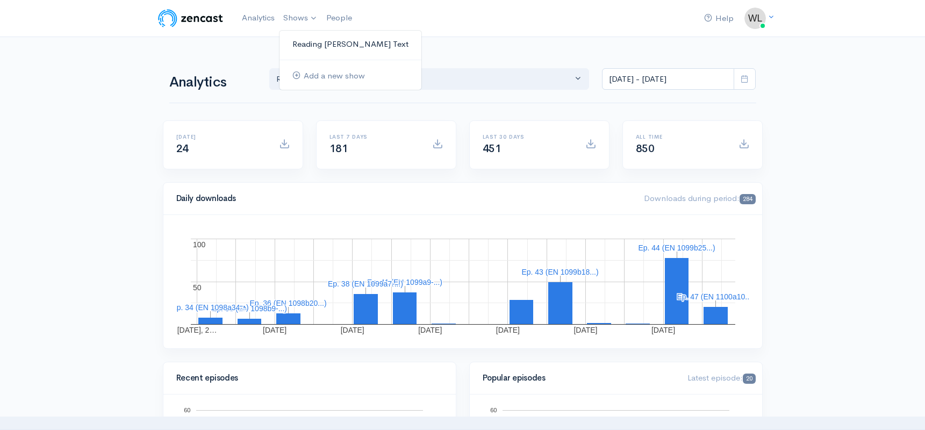
click at [314, 46] on link "Reading [PERSON_NAME]'s Text" at bounding box center [351, 44] width 142 height 19
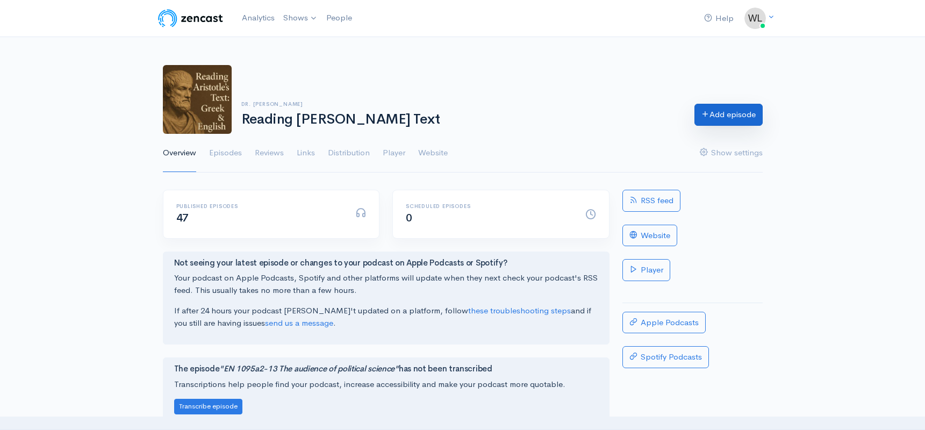
click at [733, 120] on link "Add episode" at bounding box center [729, 115] width 68 height 22
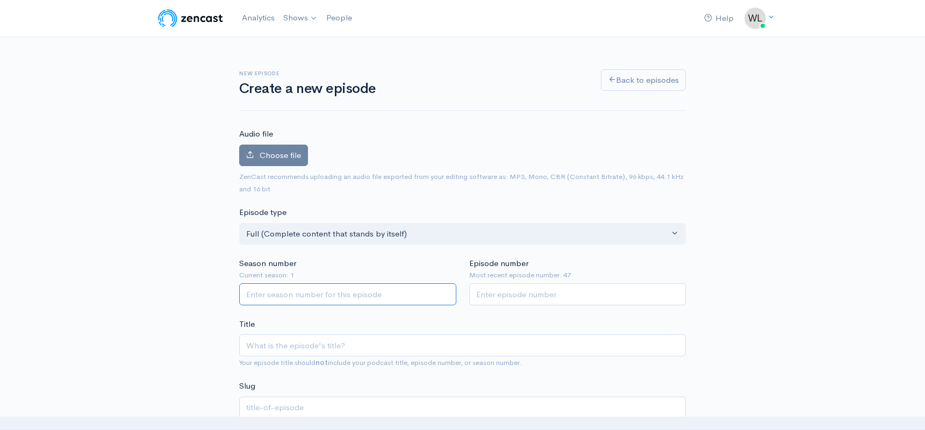
click at [307, 295] on input "Season number" at bounding box center [347, 294] width 217 height 22
type input "1"
click at [514, 297] on input "Episode number" at bounding box center [577, 294] width 217 height 22
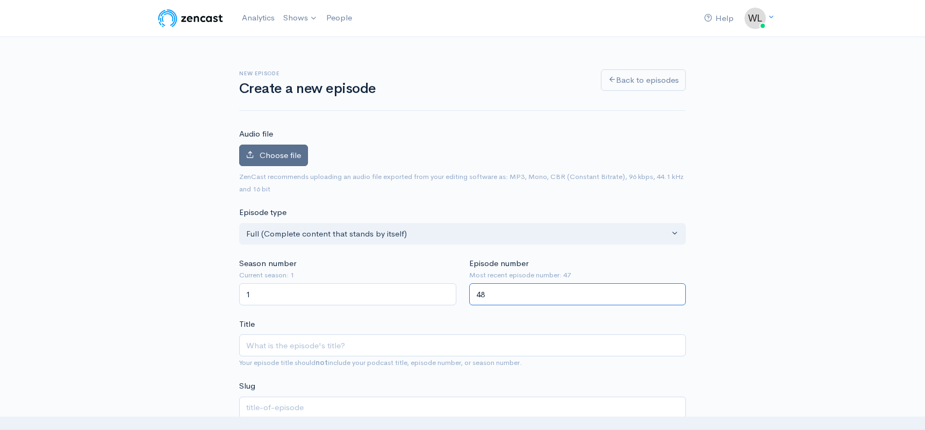
type input "48"
click at [303, 160] on label "Choose file" at bounding box center [273, 156] width 69 height 22
click at [0, 0] on input "Choose file" at bounding box center [0, 0] width 0 height 0
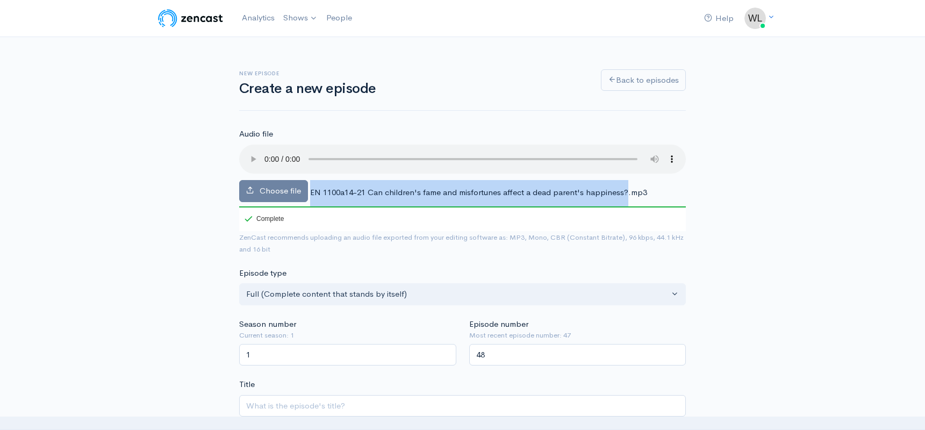
drag, startPoint x: 311, startPoint y: 182, endPoint x: 626, endPoint y: 188, distance: 315.6
click at [626, 188] on div "Choose file EN 1100a14-21 Can children's fame and misfortunes affect a dead par…" at bounding box center [462, 188] width 447 height 87
copy div "EN 1100a14-21 Can children's fame and misfortunes affect a dead parent's happin…"
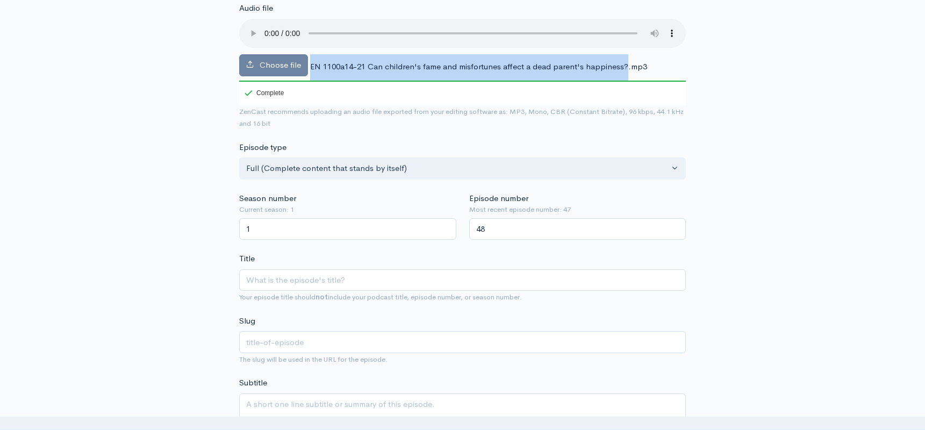
scroll to position [181, 0]
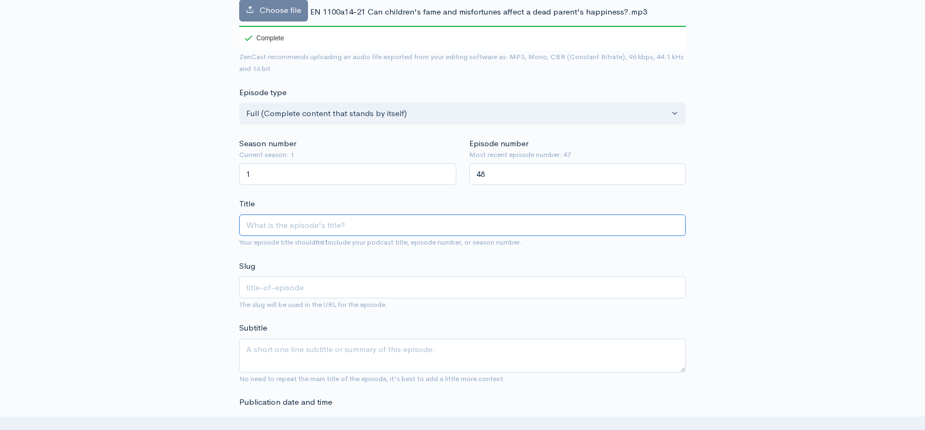
click at [418, 214] on input "Title" at bounding box center [462, 225] width 447 height 22
paste input "EN 1100a14-21 Can children's fame and misfortunes affect a dead parent's happin…"
type input "EN 1100a14-21 Can children's fame and misfortunes affect a dead parent's happin…"
type input "en-1100a14-21-can-childrens-fame-and-misfortunes-affect-a-dead-parents-happiness"
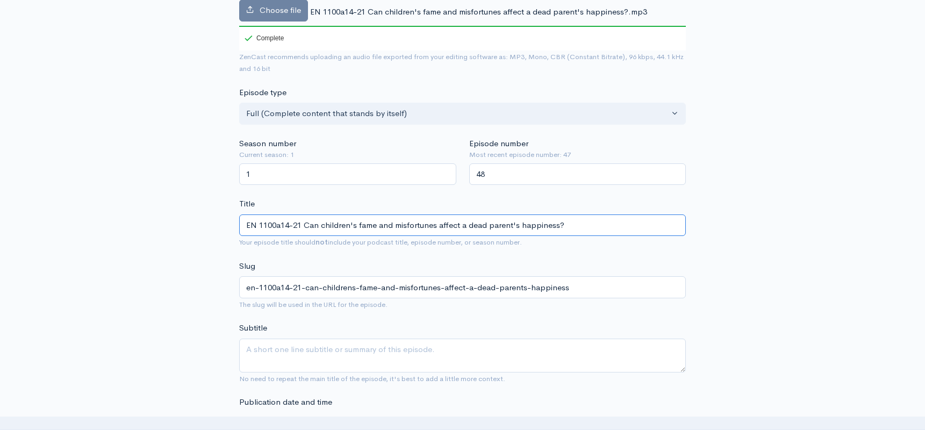
type input "EN 1100a14-21 Can children's fame and misfortunes affect a dead parent's happin…"
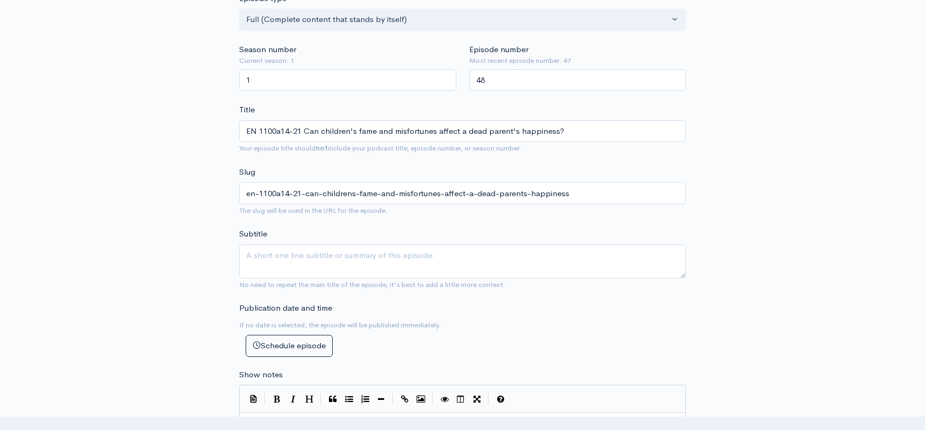
scroll to position [310, 0]
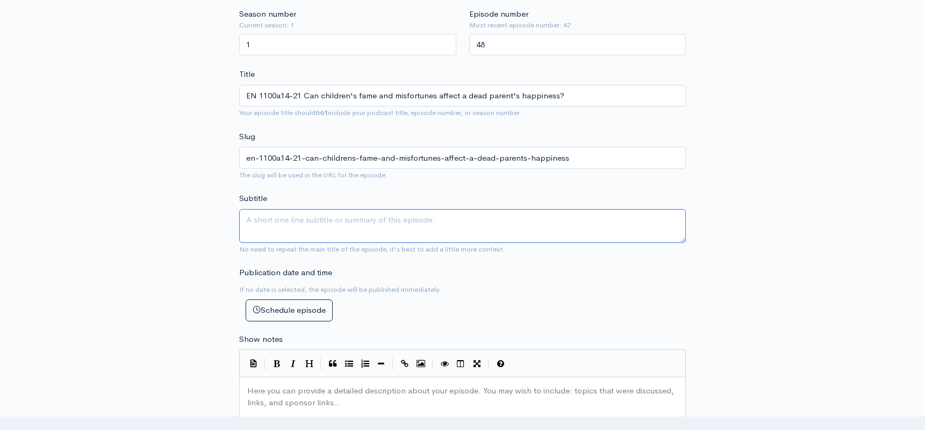
click at [263, 218] on textarea "Subtitle" at bounding box center [462, 226] width 447 height 34
click at [505, 210] on textarea "Subtitle" at bounding box center [462, 226] width 447 height 34
click at [462, 209] on textarea "Subtitle" at bounding box center [462, 226] width 447 height 34
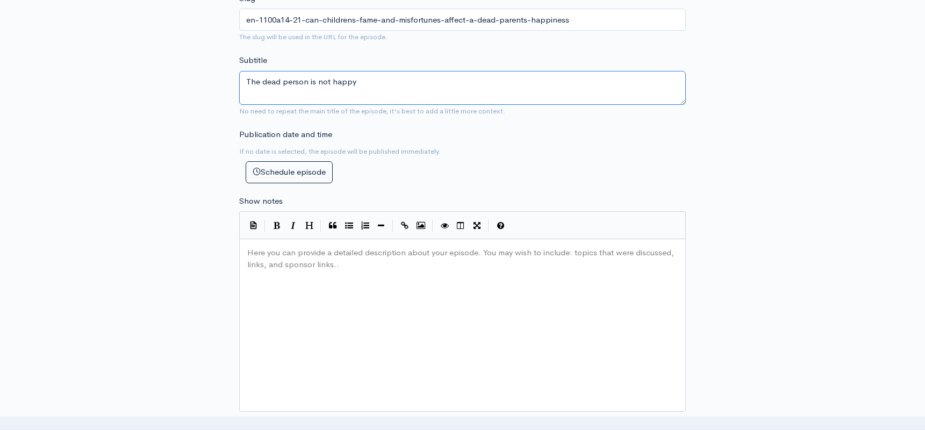
scroll to position [463, 0]
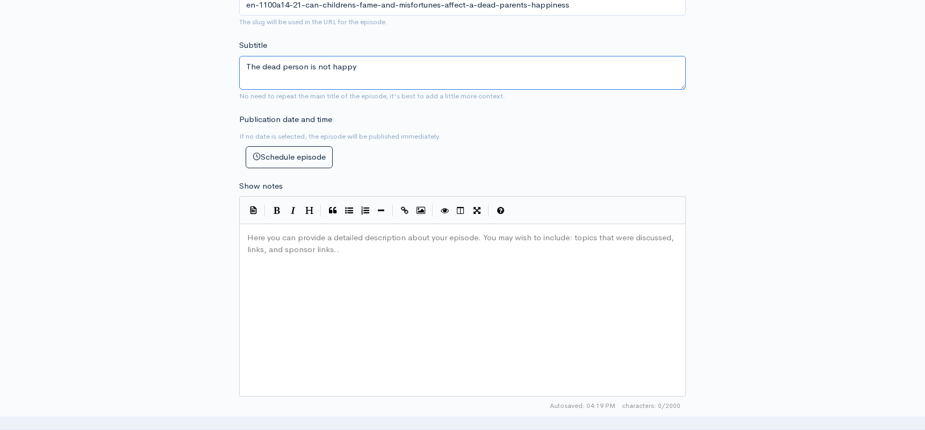
type textarea "The dead person is not happy"
click at [443, 265] on div "Here you can provide a detailed description about your episode. You may wish to…" at bounding box center [476, 324] width 462 height 188
click at [335, 289] on div "Here you can provide a detailed description about your episode. You may wish to…" at bounding box center [476, 324] width 462 height 188
paste textarea "5"
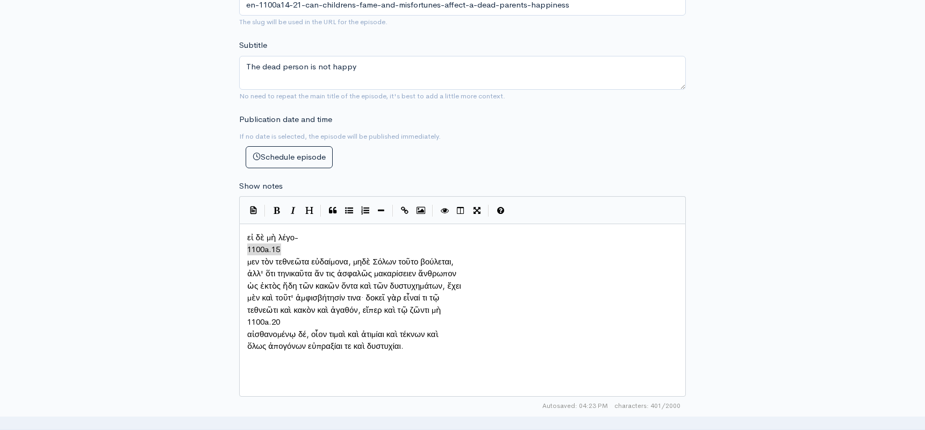
type textarea "1100a.15"
drag, startPoint x: 286, startPoint y: 247, endPoint x: 235, endPoint y: 243, distance: 50.7
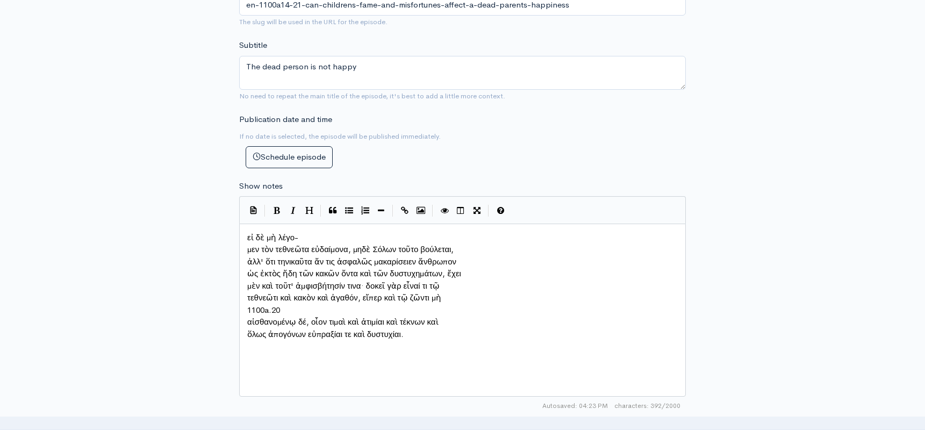
drag, startPoint x: 248, startPoint y: 246, endPoint x: 255, endPoint y: 245, distance: 7.2
click at [248, 246] on span "μεν τὸν τεθνεῶτα εὐδαίμονα, μηδὲ Σόλων τοῦτο βούλεται," at bounding box center [350, 249] width 206 height 10
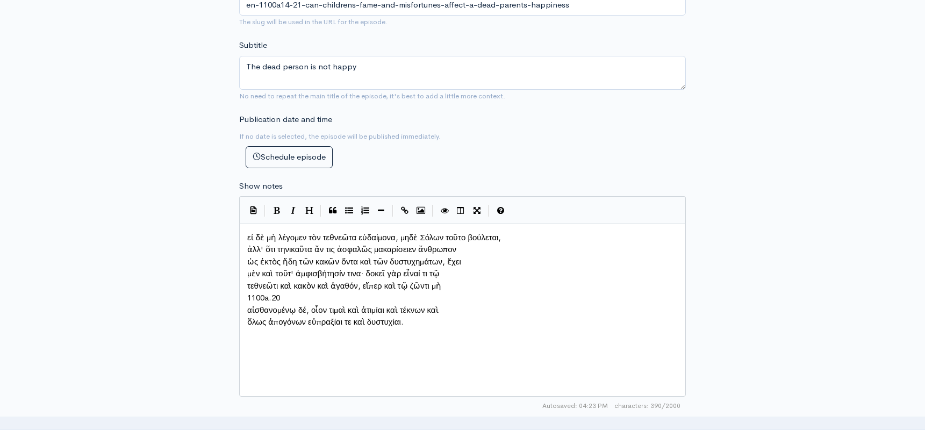
click at [249, 248] on span "ἀλλ' ὅτι τηνικαῦτα ἄν τις ἀσφαλῶς μακαρίσειεν ἄνθρωπον" at bounding box center [351, 249] width 209 height 10
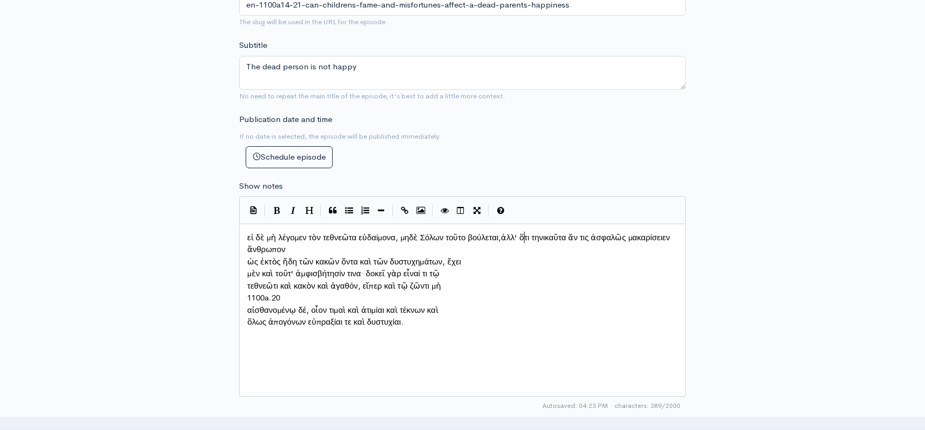
scroll to position [5, 2]
click at [246, 259] on pre "ὡς ἐκτὸς ἤδη τῶν κακῶν ὄντα καὶ τῶν δυστυχημάτων, ἔχει" at bounding box center [462, 262] width 435 height 12
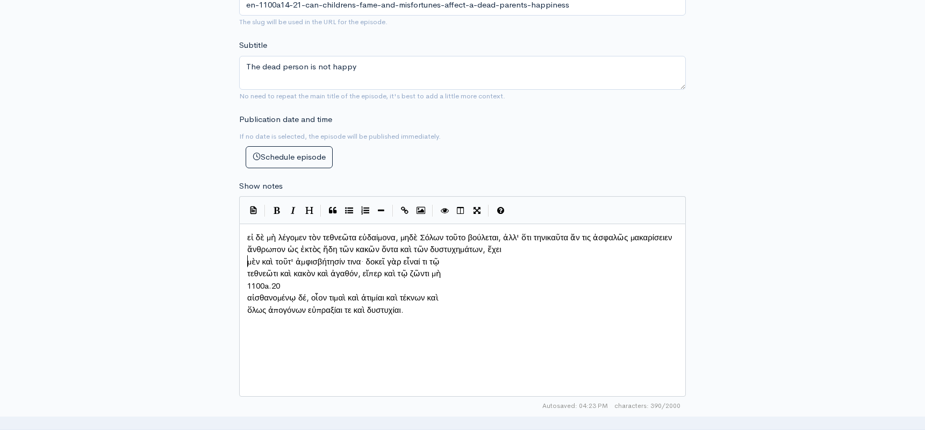
click at [246, 260] on pre "μὲν καὶ τοῦτ' ἀμφισβήτησίν τινα· δοκεῖ γὰρ εἶναί τι τῷ" at bounding box center [462, 262] width 435 height 12
click at [248, 268] on span "τεθνεῶτι καὶ κακὸν καὶ ἀγαθόν, εἴπερ καὶ τῷ ζῶντι μὴ" at bounding box center [344, 273] width 194 height 10
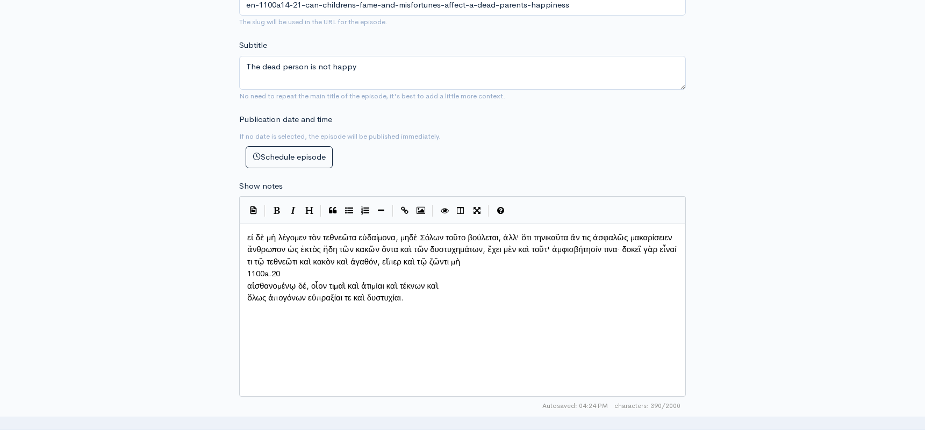
type textarea "1100a.20"
drag, startPoint x: 278, startPoint y: 270, endPoint x: 229, endPoint y: 273, distance: 49.6
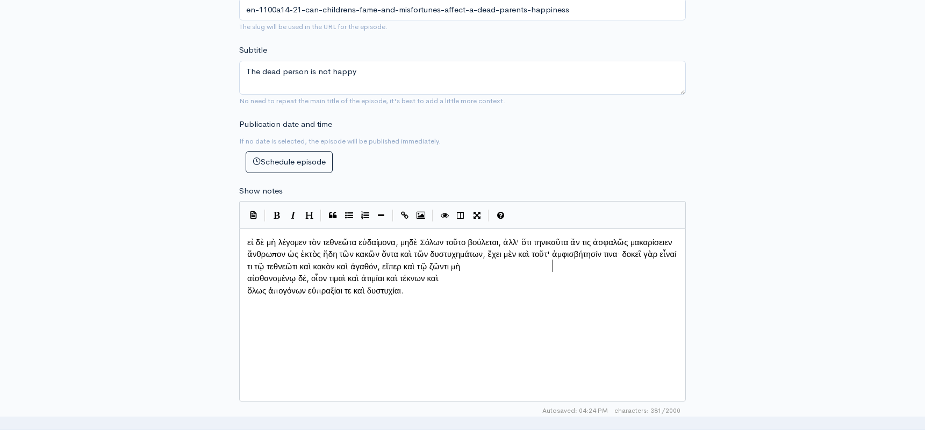
scroll to position [459, 0]
click at [248, 273] on span "αἰσθανομένῳ δέ, οἷον τιμαὶ καὶ ἀτιμίαι καὶ τέκνων καὶ" at bounding box center [342, 278] width 191 height 10
click at [246, 283] on pre "ὅλως ἀπογόνων εὐπραξίαι τε καὶ δυστυχίαι." at bounding box center [462, 279] width 435 height 12
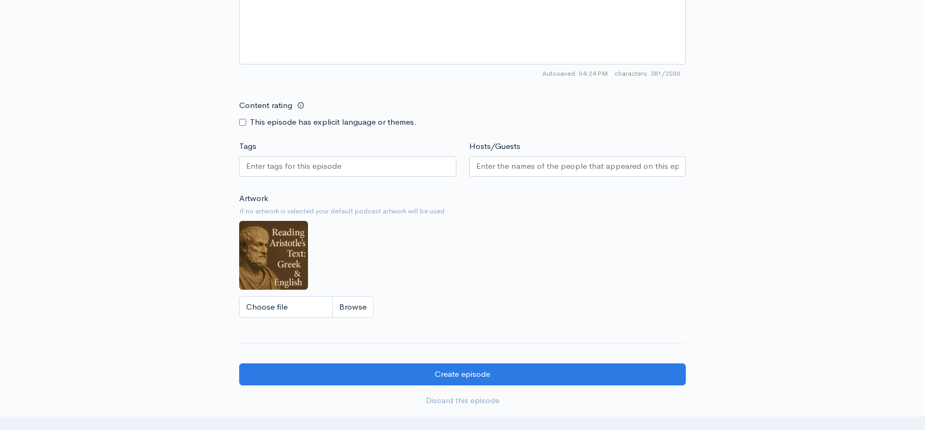
scroll to position [824, 0]
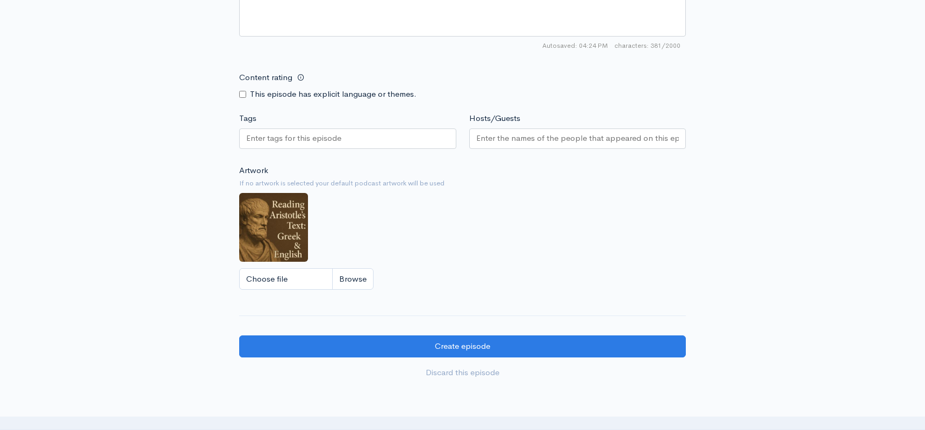
click at [324, 132] on input "Tags" at bounding box center [294, 138] width 97 height 12
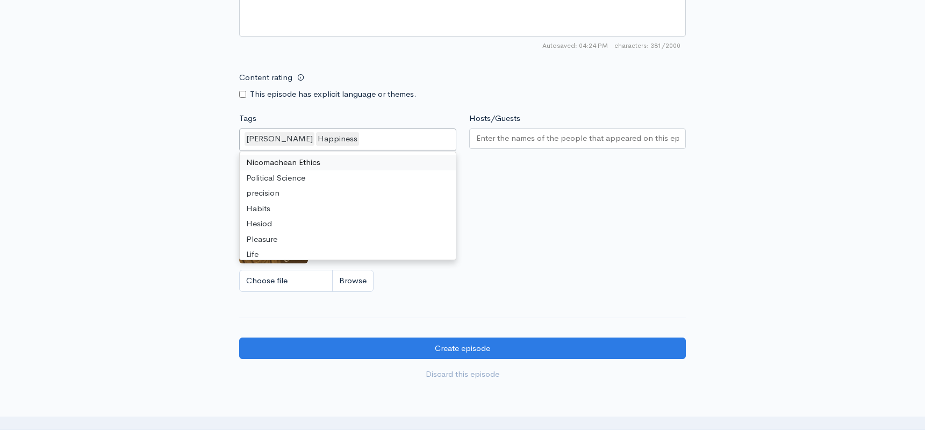
click at [382, 132] on div "Aristotle Happiness" at bounding box center [347, 139] width 217 height 23
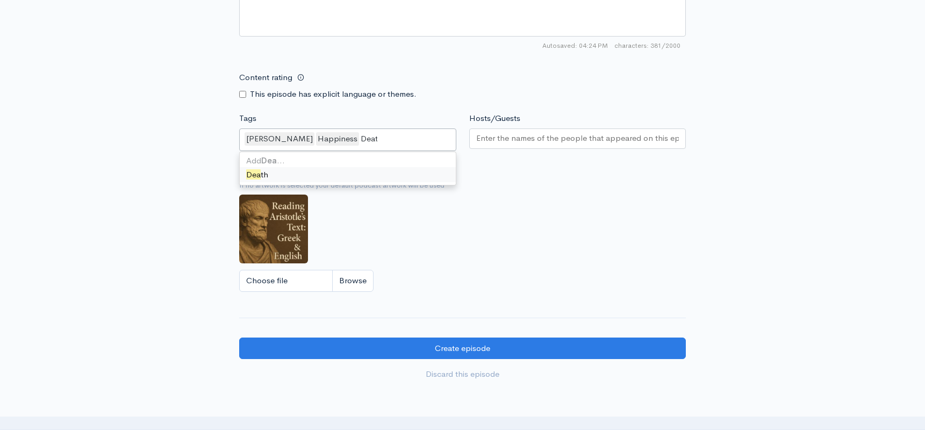
type input "Death"
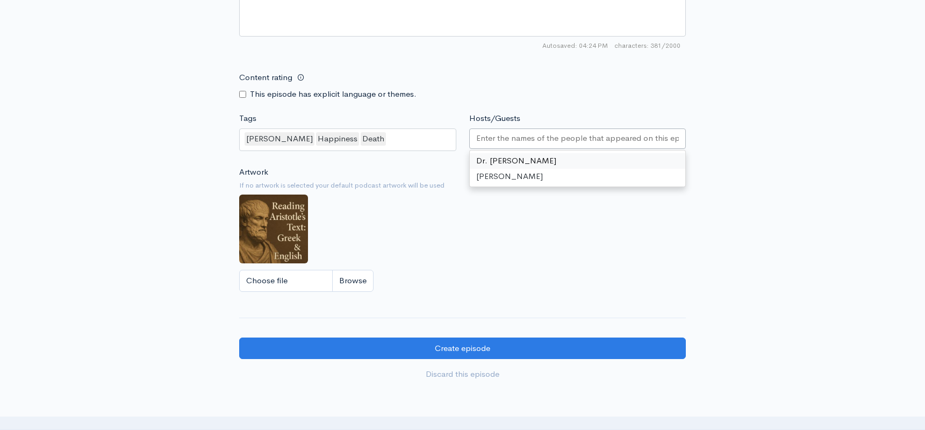
click at [503, 138] on input "Hosts/Guests" at bounding box center [577, 138] width 203 height 12
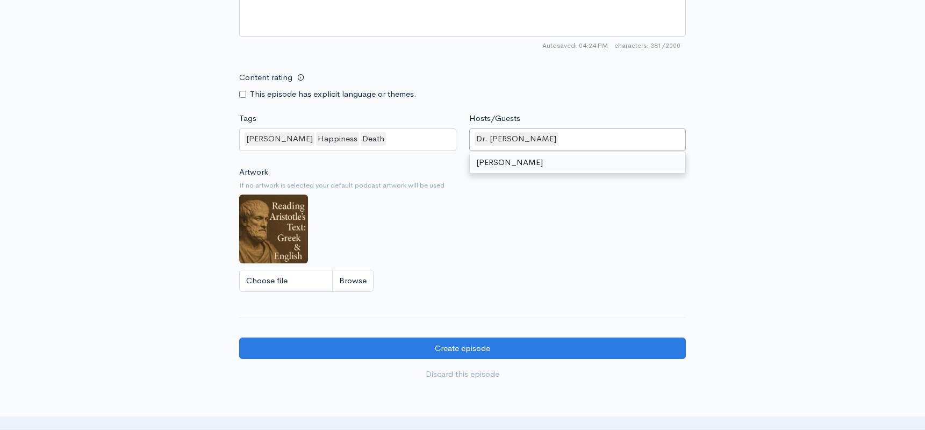
click at [511, 215] on div "Artwork If no artwork is selected your default podcast artwork will be used Cho…" at bounding box center [462, 232] width 447 height 132
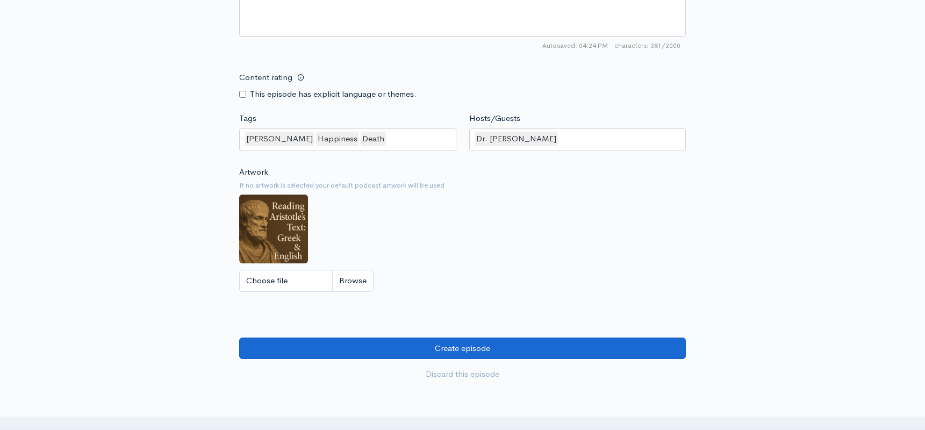
click at [464, 345] on input "Create episode" at bounding box center [462, 349] width 447 height 22
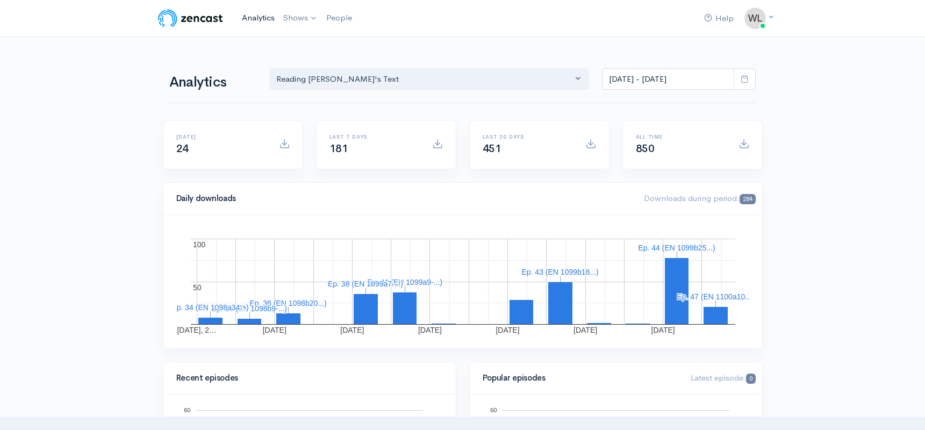
click at [256, 20] on link "Analytics" at bounding box center [258, 17] width 41 height 23
click at [245, 17] on link "Analytics" at bounding box center [258, 17] width 41 height 23
click at [250, 18] on link "Analytics" at bounding box center [258, 17] width 41 height 23
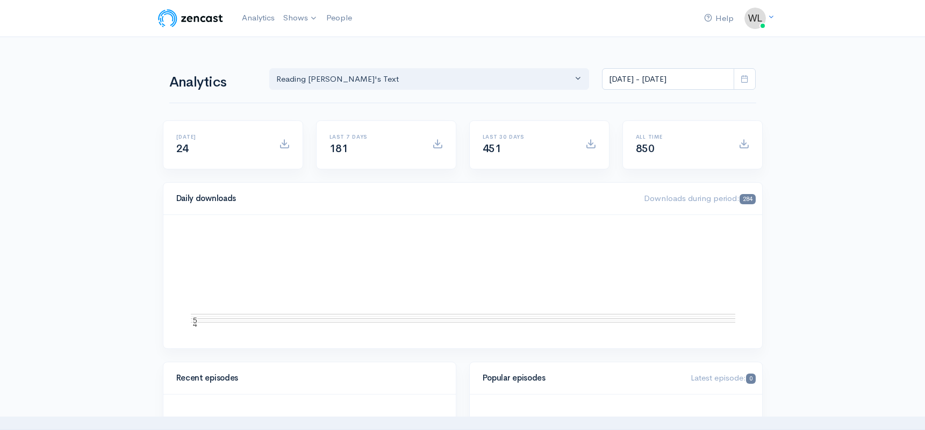
click at [250, 18] on link "Analytics" at bounding box center [258, 17] width 41 height 23
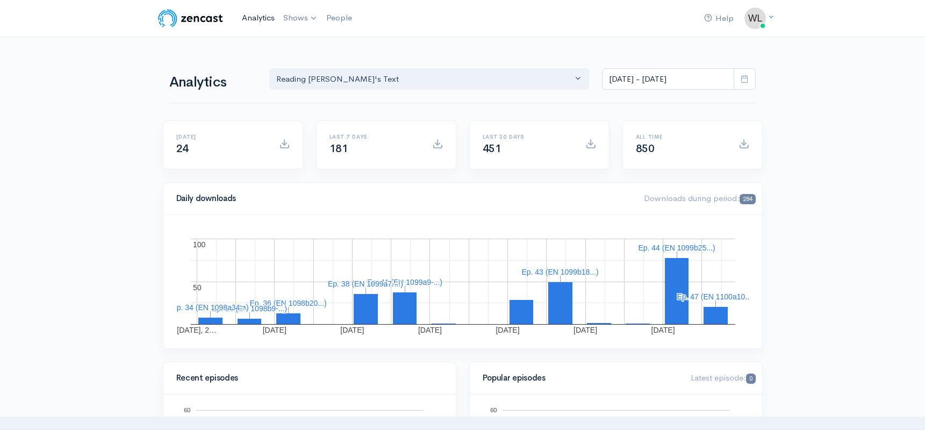
click at [246, 19] on link "Analytics" at bounding box center [258, 17] width 41 height 23
click at [257, 18] on link "Analytics" at bounding box center [258, 17] width 41 height 23
click at [250, 19] on link "Analytics" at bounding box center [258, 17] width 41 height 23
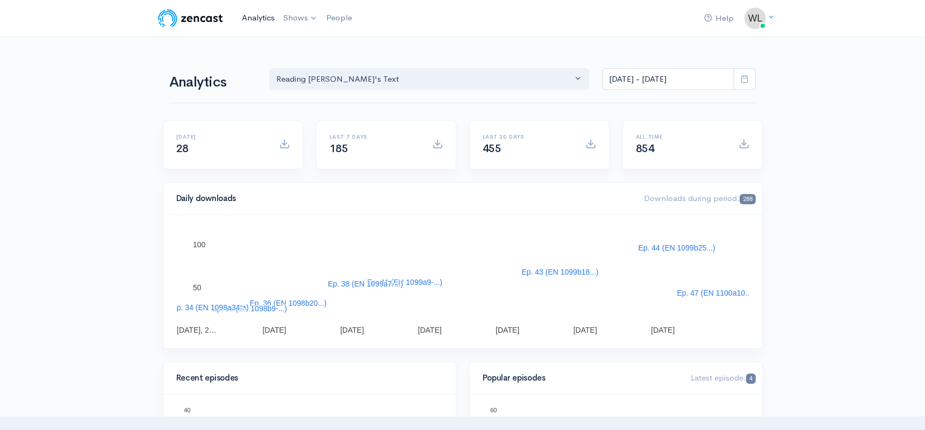
scroll to position [0, 0]
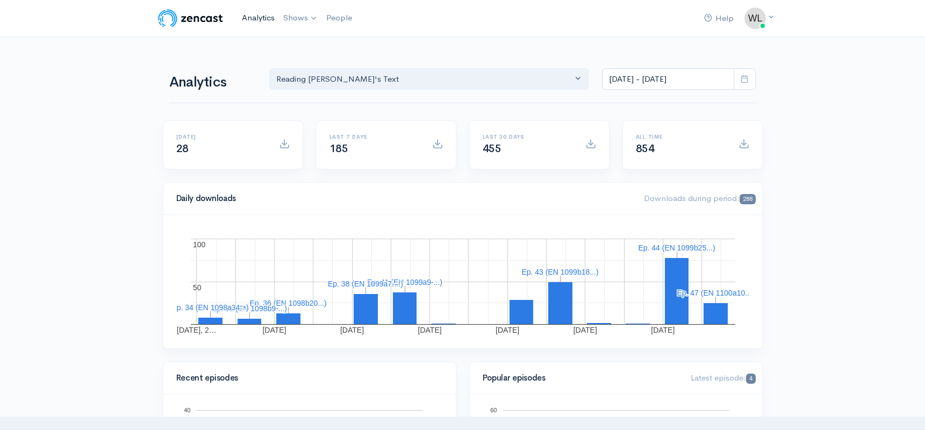
click at [266, 16] on link "Analytics" at bounding box center [258, 17] width 41 height 23
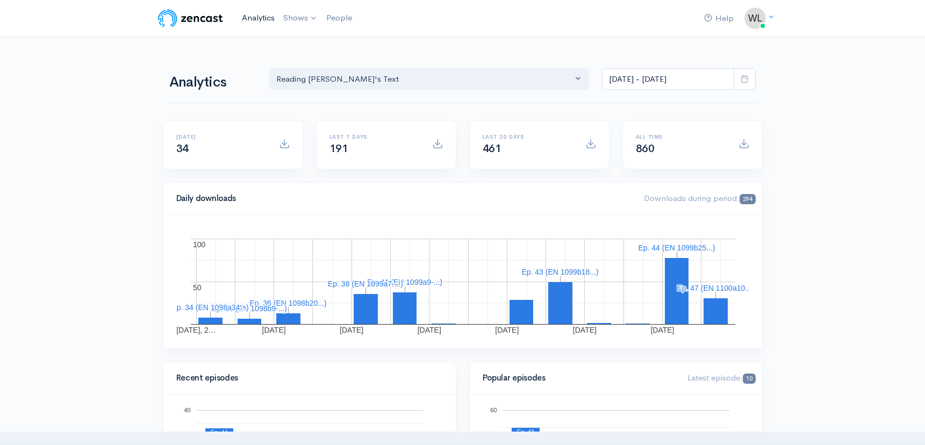
click at [253, 19] on link "Analytics" at bounding box center [258, 17] width 41 height 23
click at [247, 16] on link "Analytics" at bounding box center [258, 17] width 41 height 23
click at [262, 19] on link "Analytics" at bounding box center [258, 17] width 41 height 23
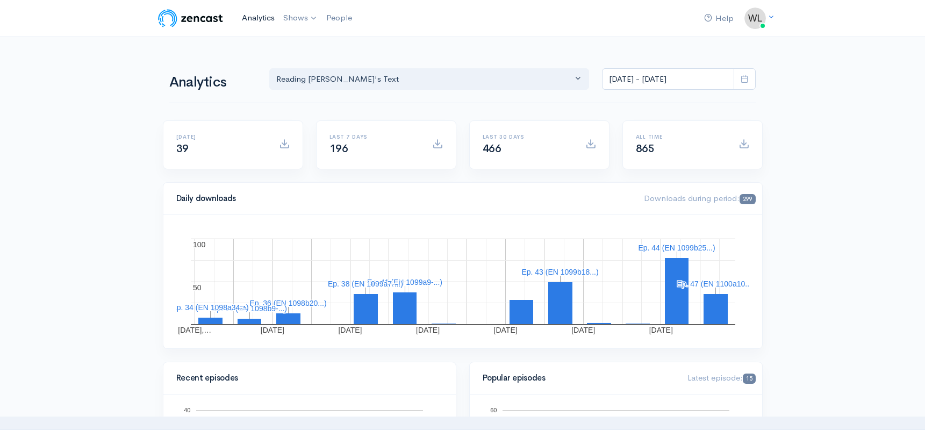
click at [248, 16] on link "Analytics" at bounding box center [258, 17] width 41 height 23
click at [270, 20] on link "Analytics" at bounding box center [258, 17] width 41 height 23
click at [252, 18] on link "Analytics" at bounding box center [258, 17] width 41 height 23
